Goal: Find specific page/section: Find specific page/section

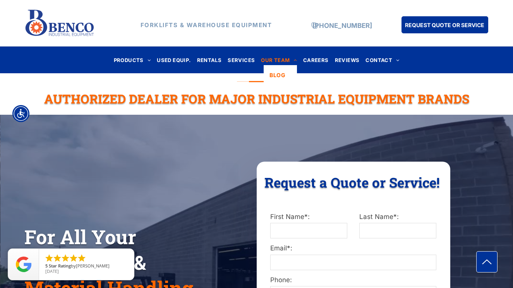
click at [289, 60] on span "OUR TEAM" at bounding box center [279, 60] width 36 height 10
click at [282, 61] on span "OUR TEAM" at bounding box center [279, 60] width 36 height 10
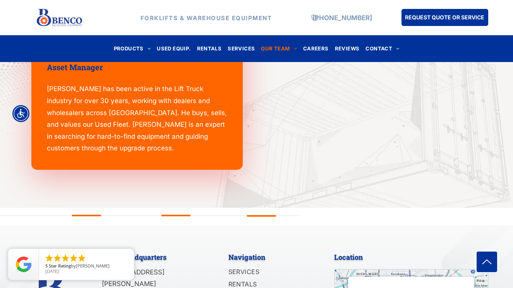
scroll to position [1186, 0]
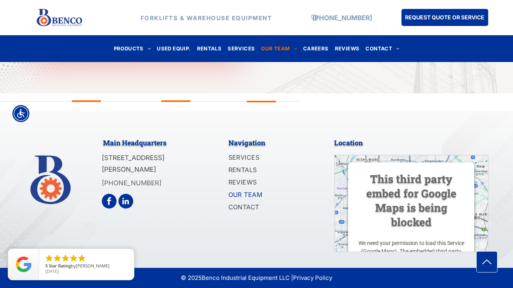
click at [252, 195] on span "OUR TEAM" at bounding box center [245, 194] width 34 height 9
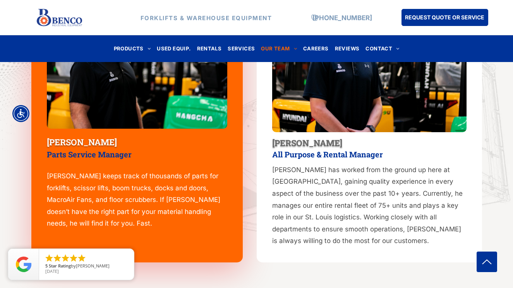
scroll to position [774, 0]
